Goal: Information Seeking & Learning: Learn about a topic

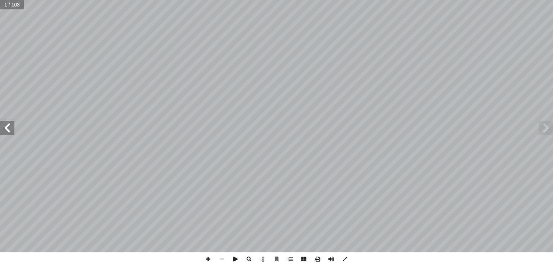
click at [7, 128] on span at bounding box center [7, 128] width 14 height 14
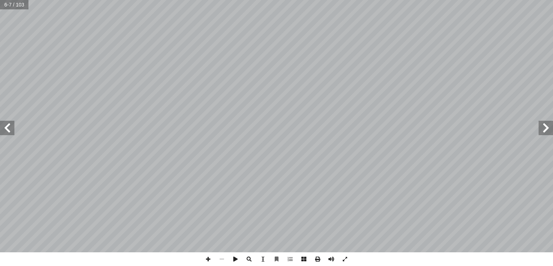
click at [7, 128] on span at bounding box center [7, 128] width 14 height 14
click at [206, 258] on span at bounding box center [208, 259] width 14 height 14
click at [210, 259] on span at bounding box center [208, 259] width 14 height 14
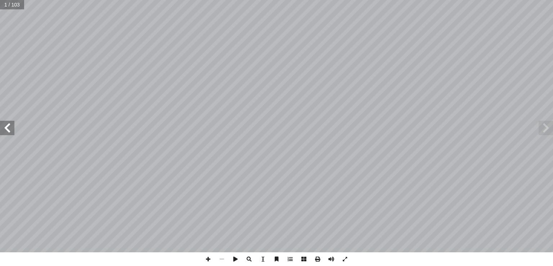
click at [12, 129] on span at bounding box center [7, 128] width 14 height 14
click at [212, 259] on span at bounding box center [208, 259] width 14 height 14
click at [5, 127] on span at bounding box center [7, 128] width 14 height 14
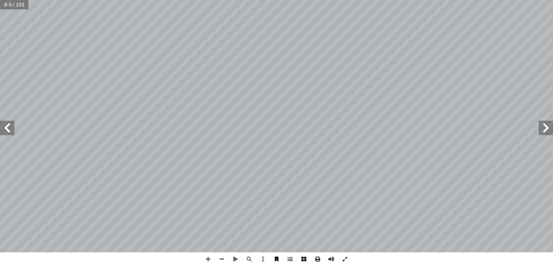
click at [5, 127] on span at bounding box center [7, 128] width 14 height 14
click at [9, 126] on span at bounding box center [7, 128] width 14 height 14
click at [546, 125] on span at bounding box center [545, 128] width 14 height 14
click at [10, 133] on span at bounding box center [7, 128] width 14 height 14
click at [551, 130] on span at bounding box center [545, 128] width 14 height 14
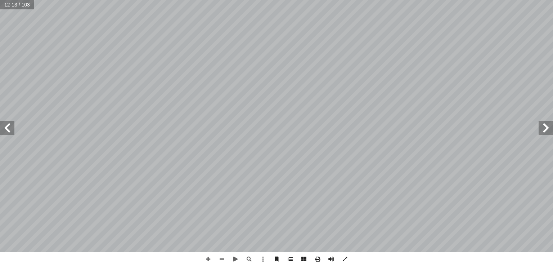
click at [551, 130] on span at bounding box center [545, 128] width 14 height 14
click at [209, 258] on span at bounding box center [208, 259] width 14 height 14
click at [546, 131] on span at bounding box center [545, 128] width 14 height 14
click at [546, 126] on span at bounding box center [545, 128] width 14 height 14
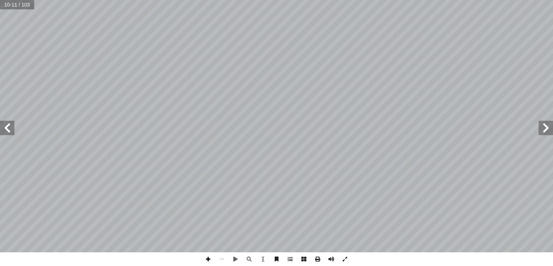
click at [207, 258] on span at bounding box center [208, 259] width 14 height 14
click at [209, 257] on span at bounding box center [208, 259] width 14 height 14
click at [6, 128] on span at bounding box center [7, 128] width 14 height 14
click at [7, 127] on span at bounding box center [7, 128] width 14 height 14
